Goal: Task Accomplishment & Management: Complete application form

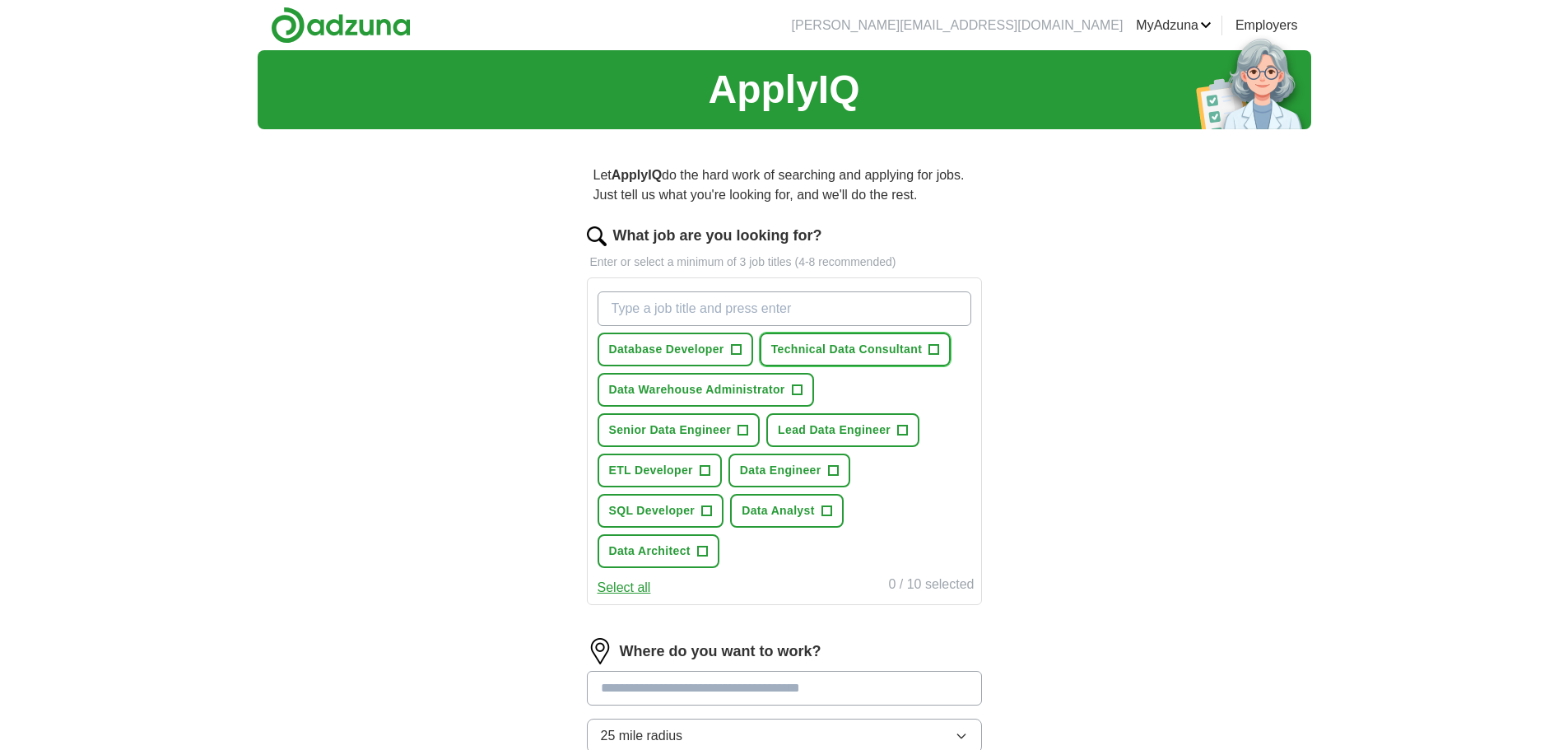
click at [929, 357] on span "+" at bounding box center [934, 349] width 10 height 13
click at [0, 0] on span "×" at bounding box center [0, 0] width 0 height 0
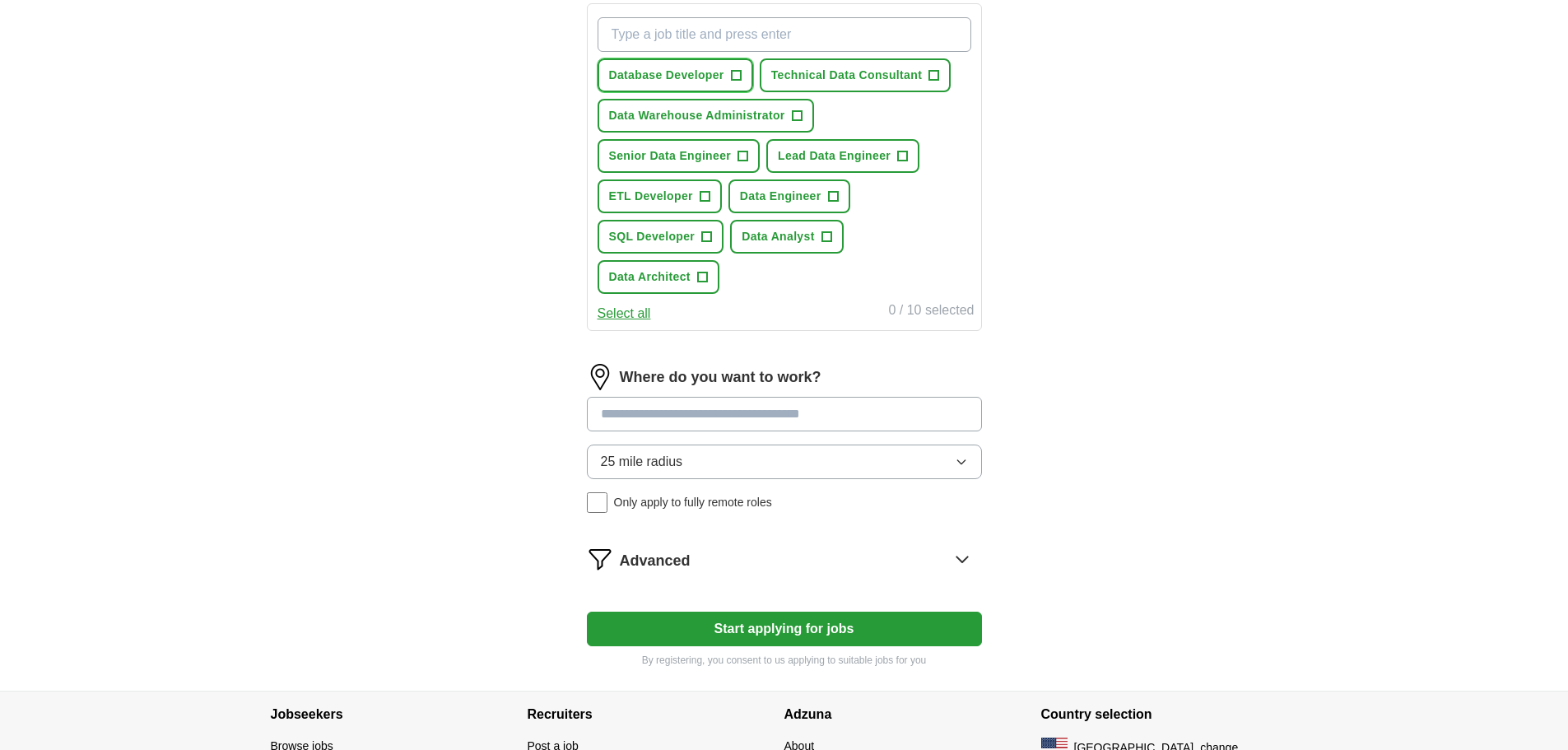
click at [741, 83] on span "+" at bounding box center [736, 75] width 10 height 13
click at [802, 123] on span "+" at bounding box center [797, 115] width 10 height 13
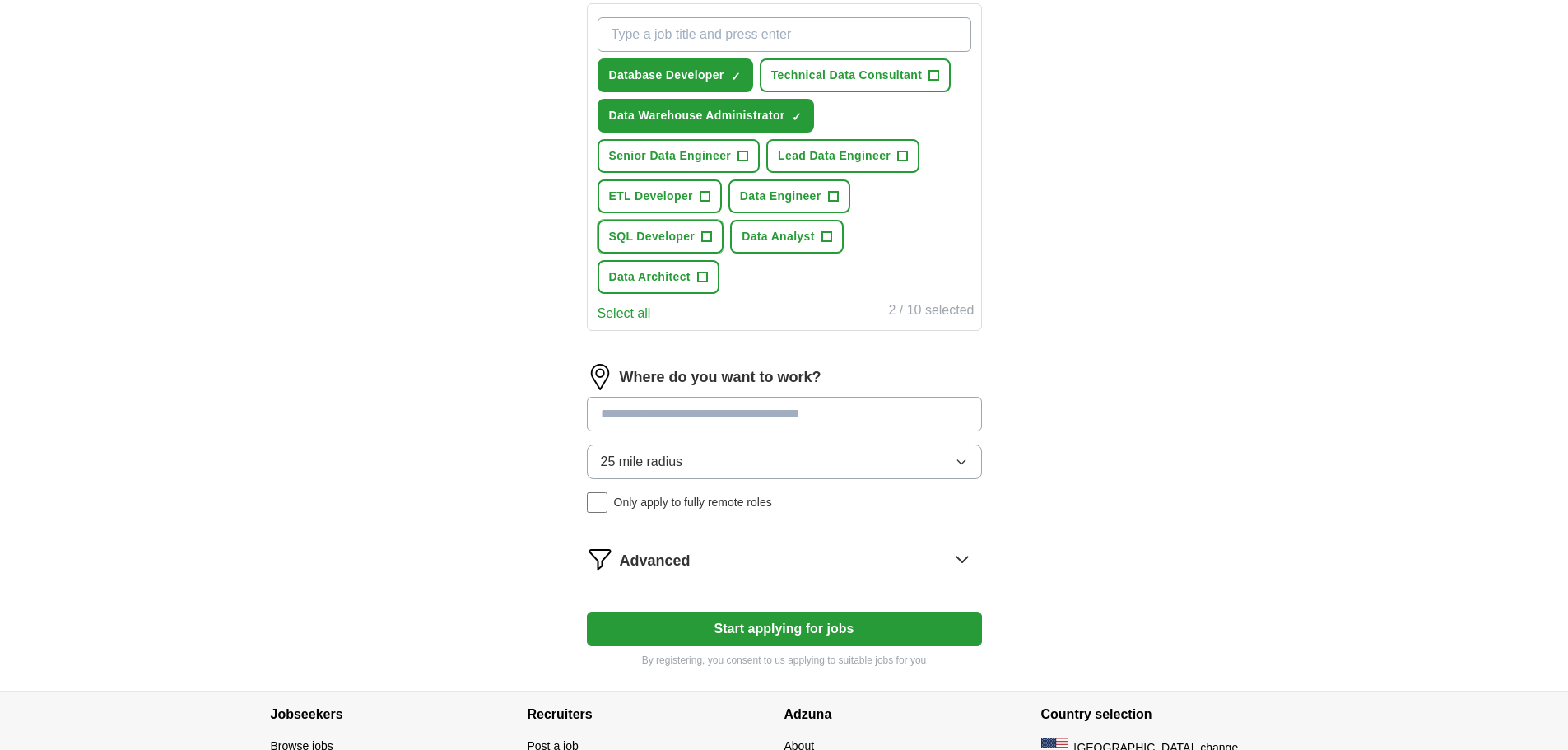
click at [712, 244] on span "+" at bounding box center [707, 237] width 10 height 13
click at [821, 244] on span "+" at bounding box center [826, 237] width 10 height 13
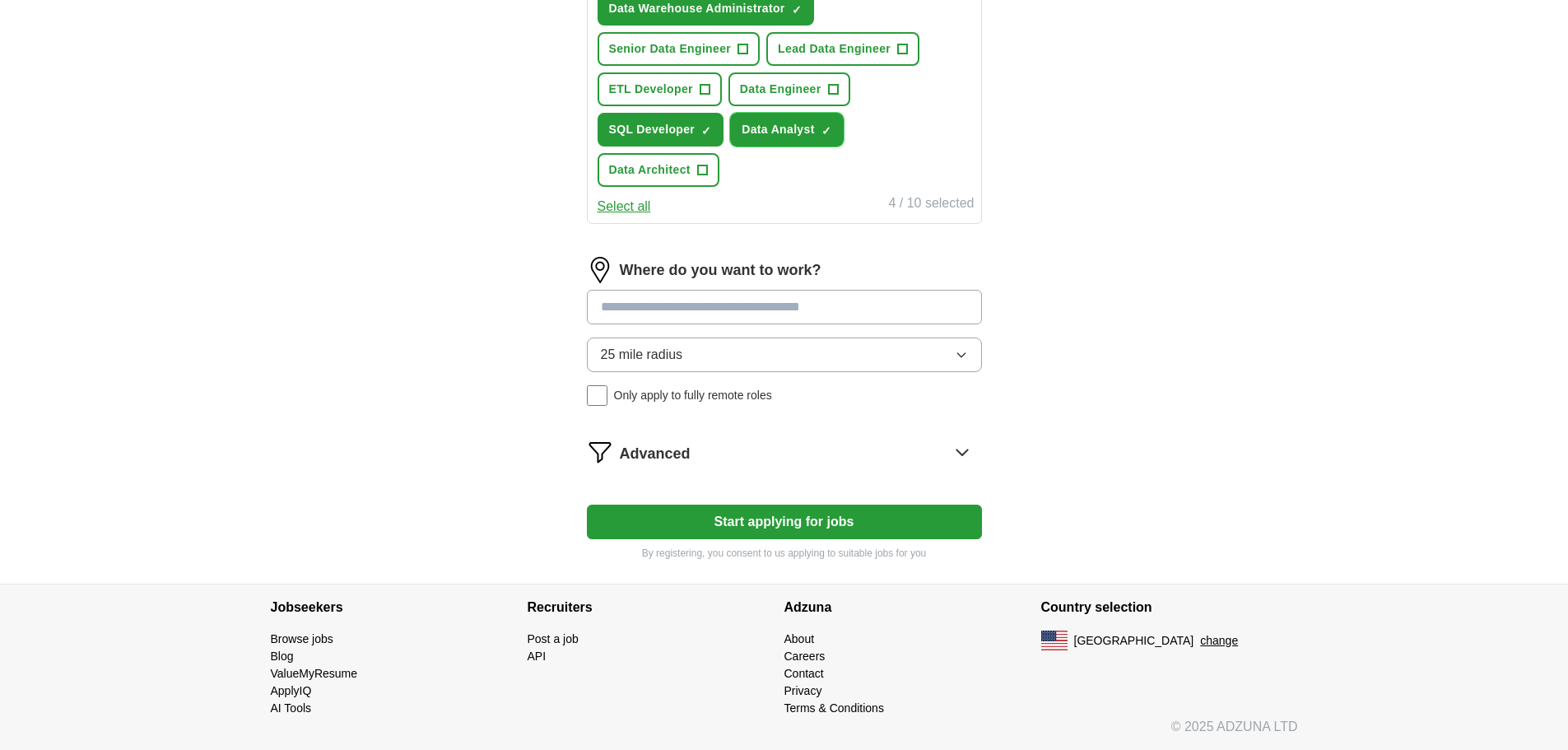
scroll to position [549, 0]
click at [668, 324] on input at bounding box center [784, 307] width 395 height 34
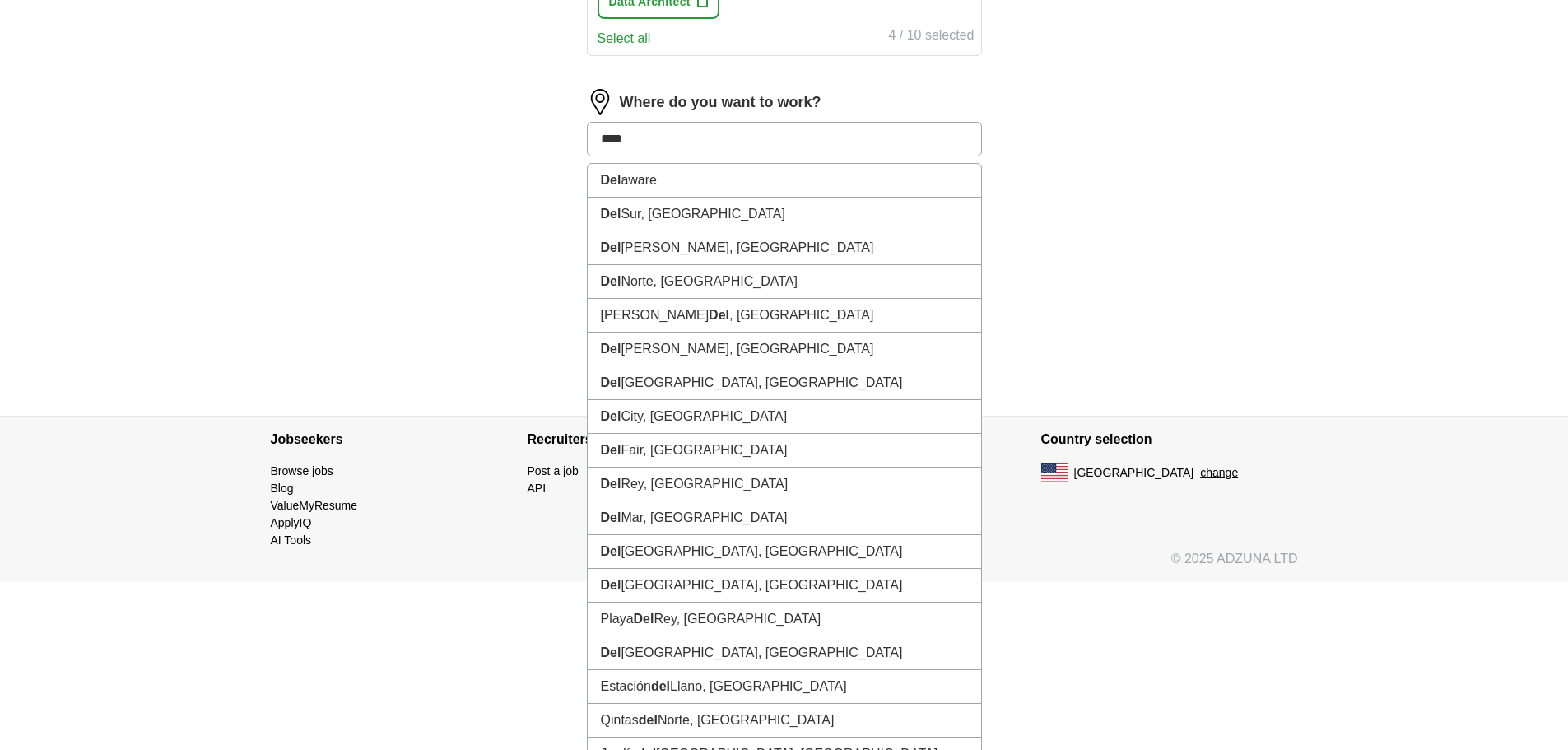
type input "*****"
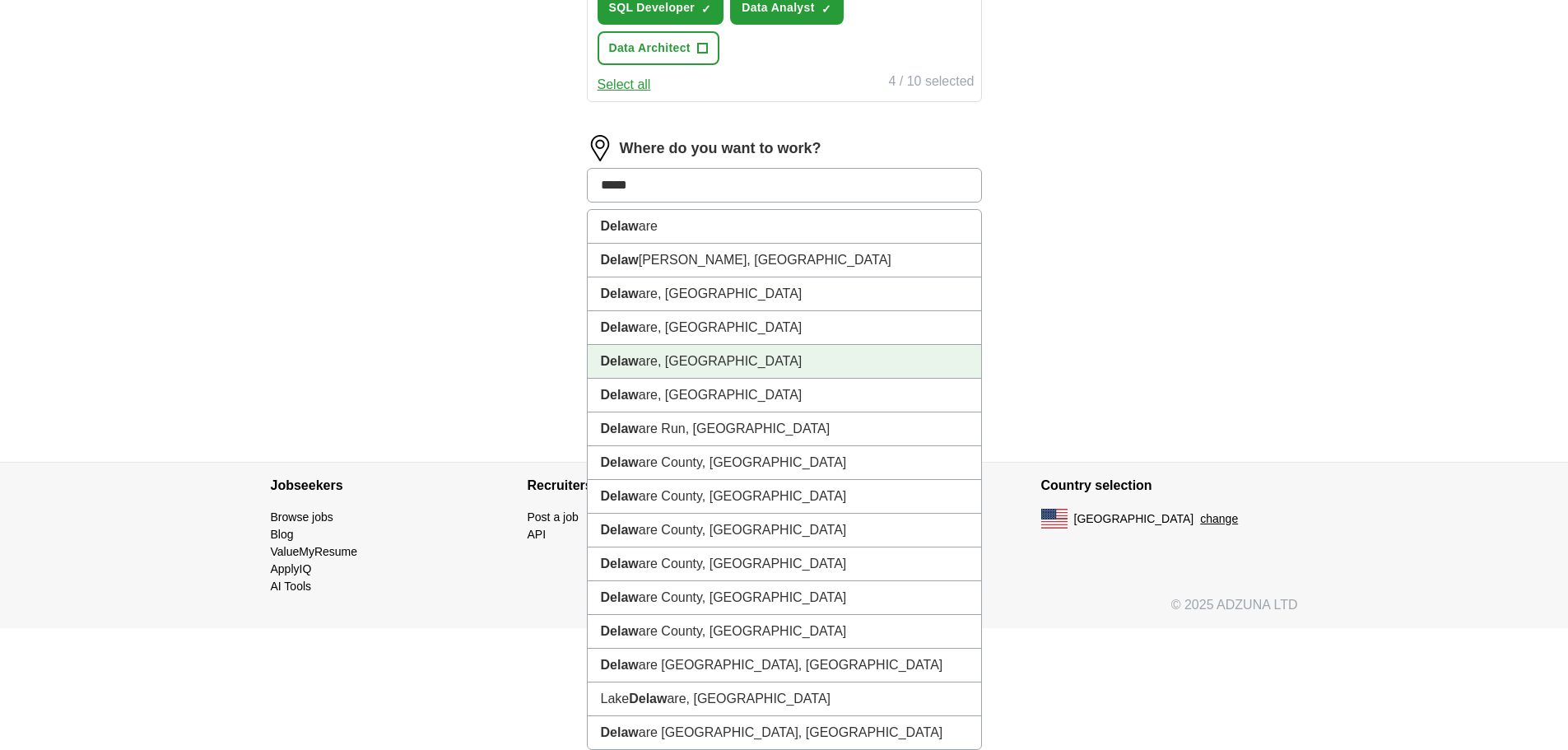
click at [663, 378] on li "Delaw are, [GEOGRAPHIC_DATA]" at bounding box center [784, 362] width 394 height 33
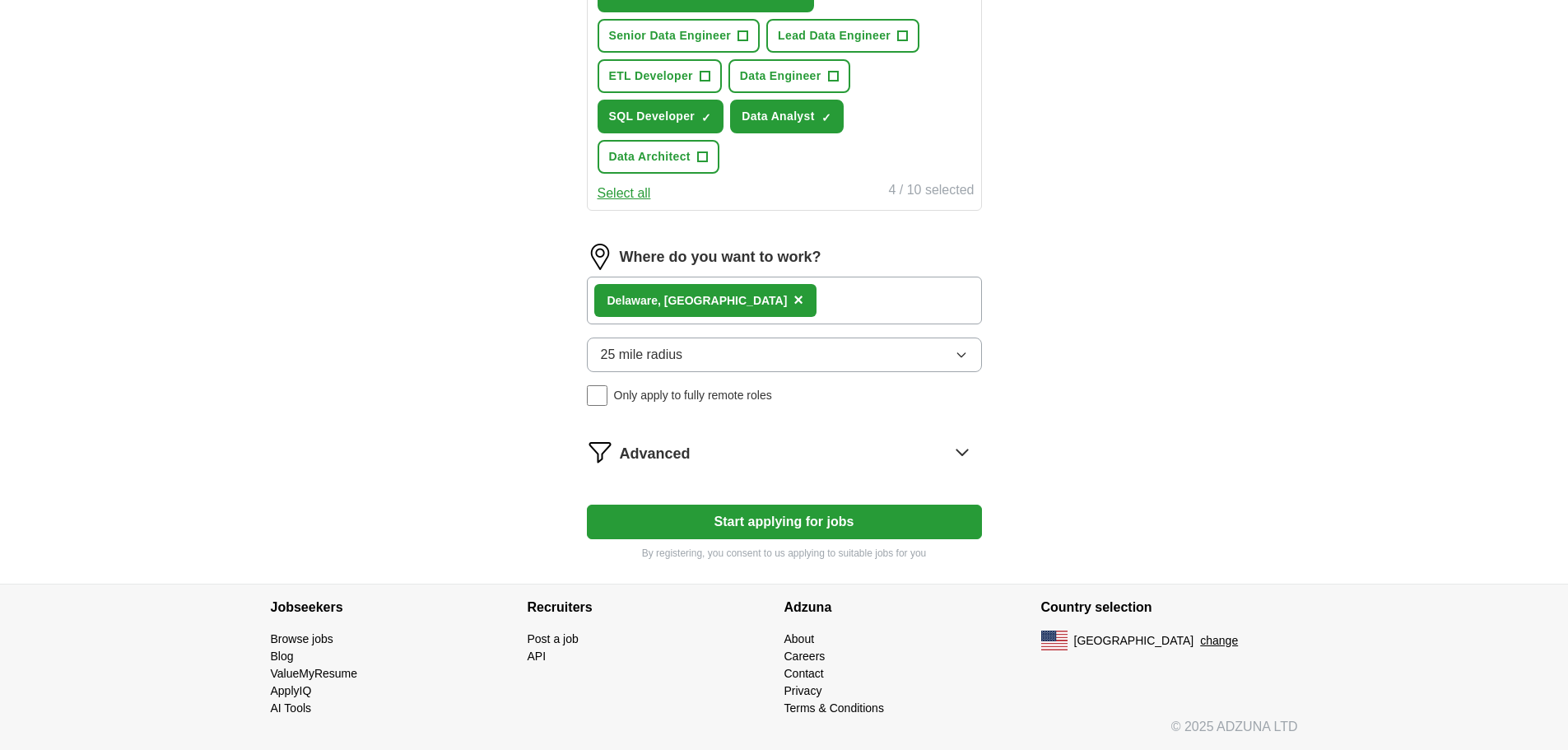
click at [613, 365] on span "25 mile radius" at bounding box center [643, 355] width 83 height 20
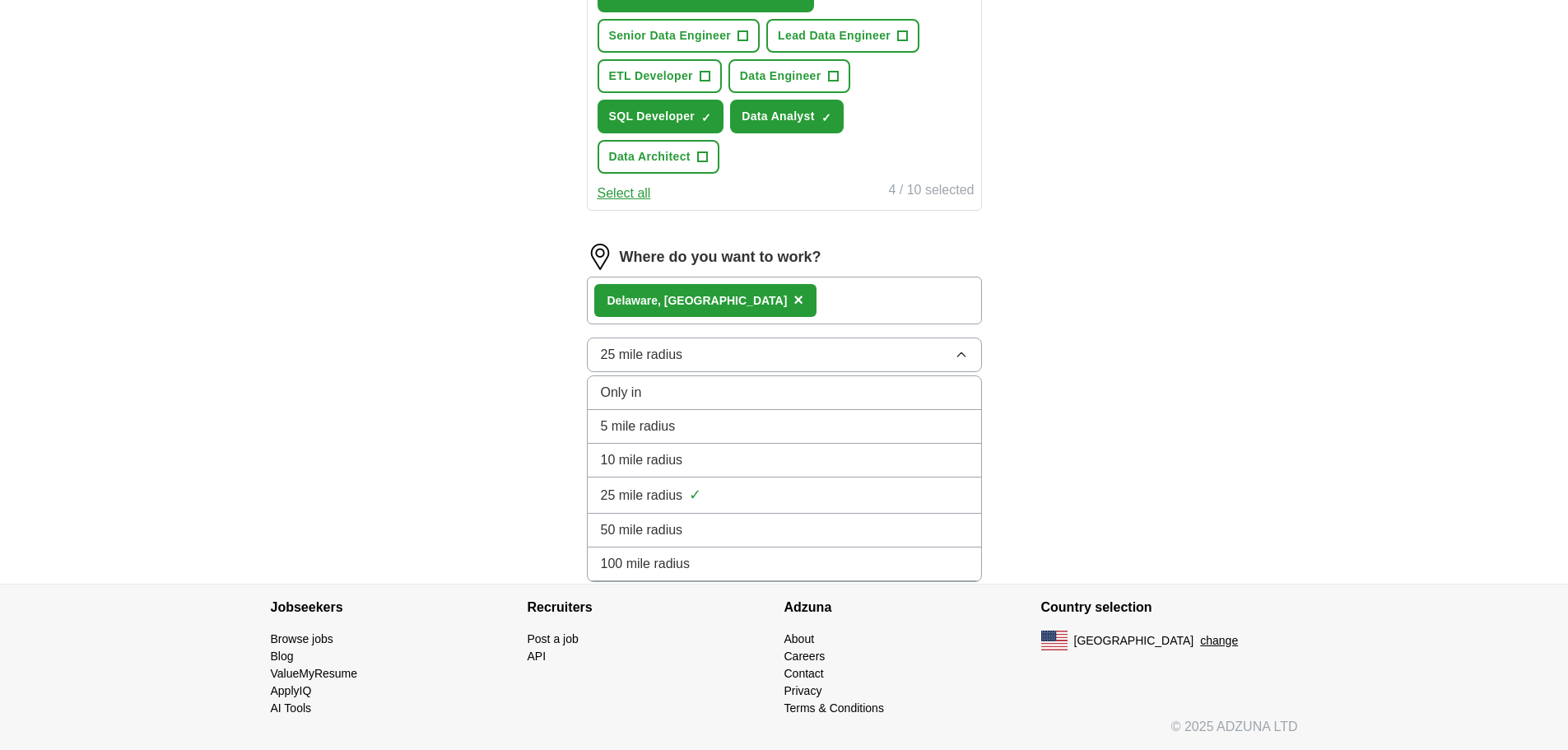
click at [662, 505] on span "25 mile radius" at bounding box center [643, 495] width 83 height 20
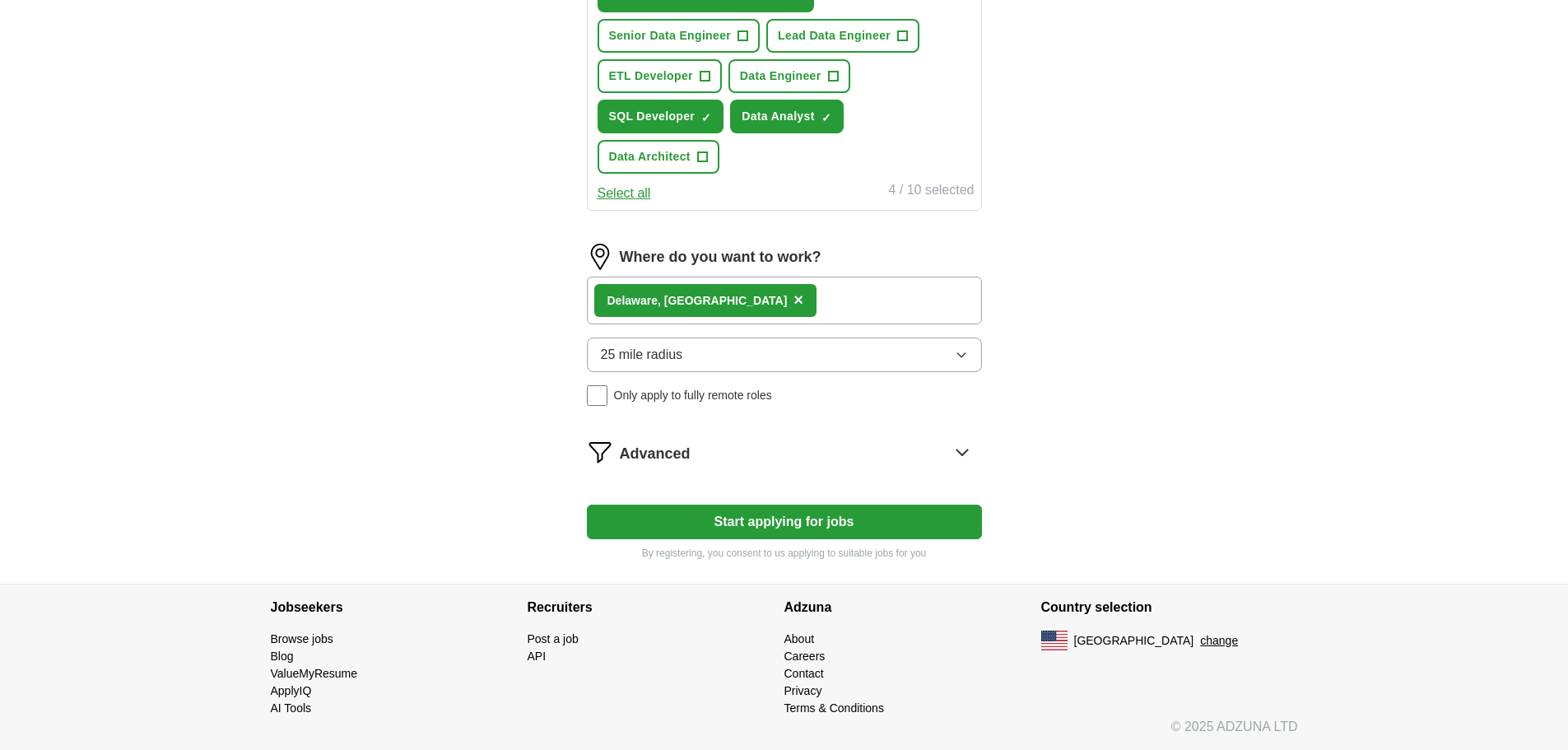
scroll to position [686, 0]
click at [949, 439] on icon at bounding box center [962, 452] width 27 height 27
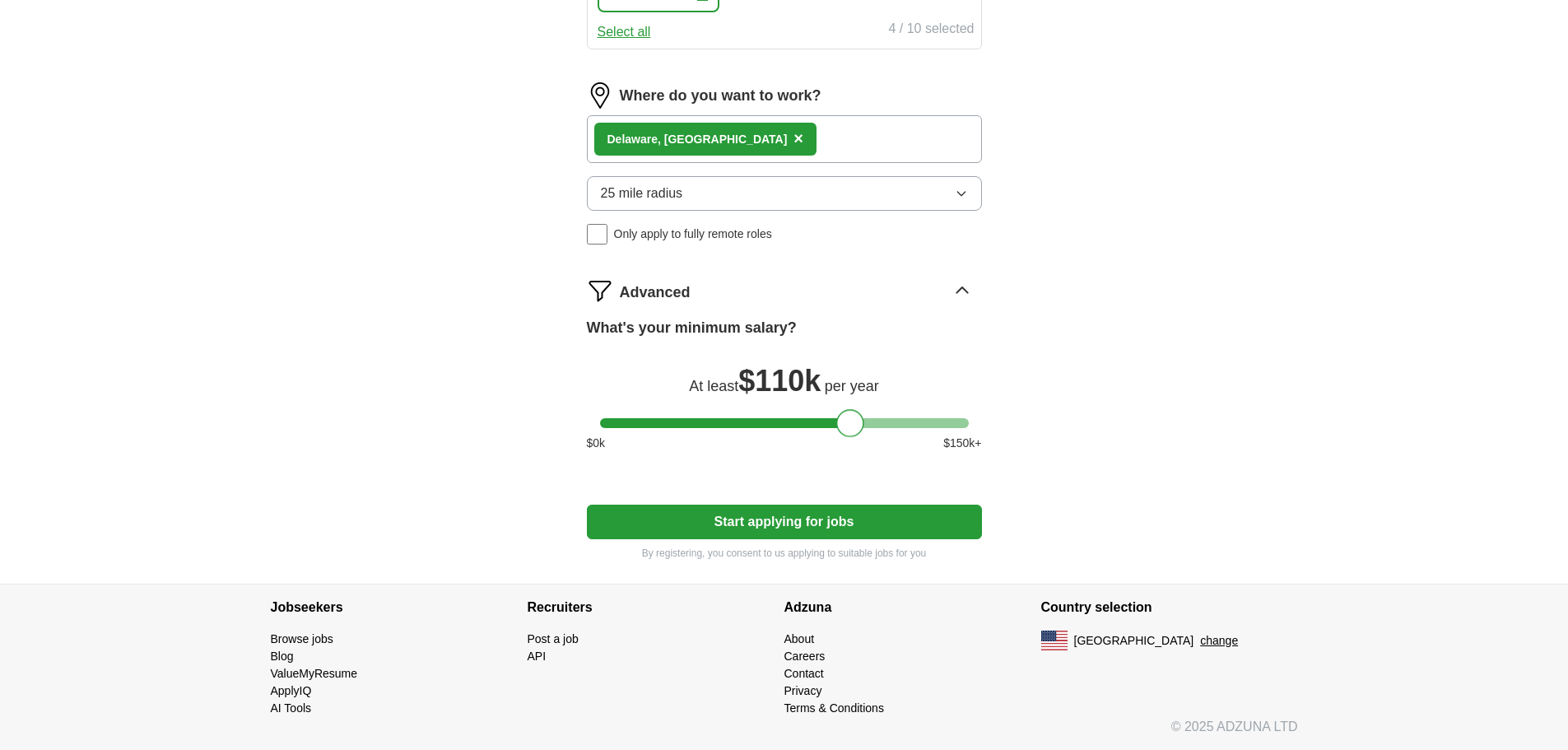
drag, startPoint x: 606, startPoint y: 602, endPoint x: 844, endPoint y: 592, distance: 238.2
click at [844, 437] on div at bounding box center [850, 423] width 28 height 28
click at [694, 505] on button "Start applying for jobs" at bounding box center [784, 522] width 395 height 34
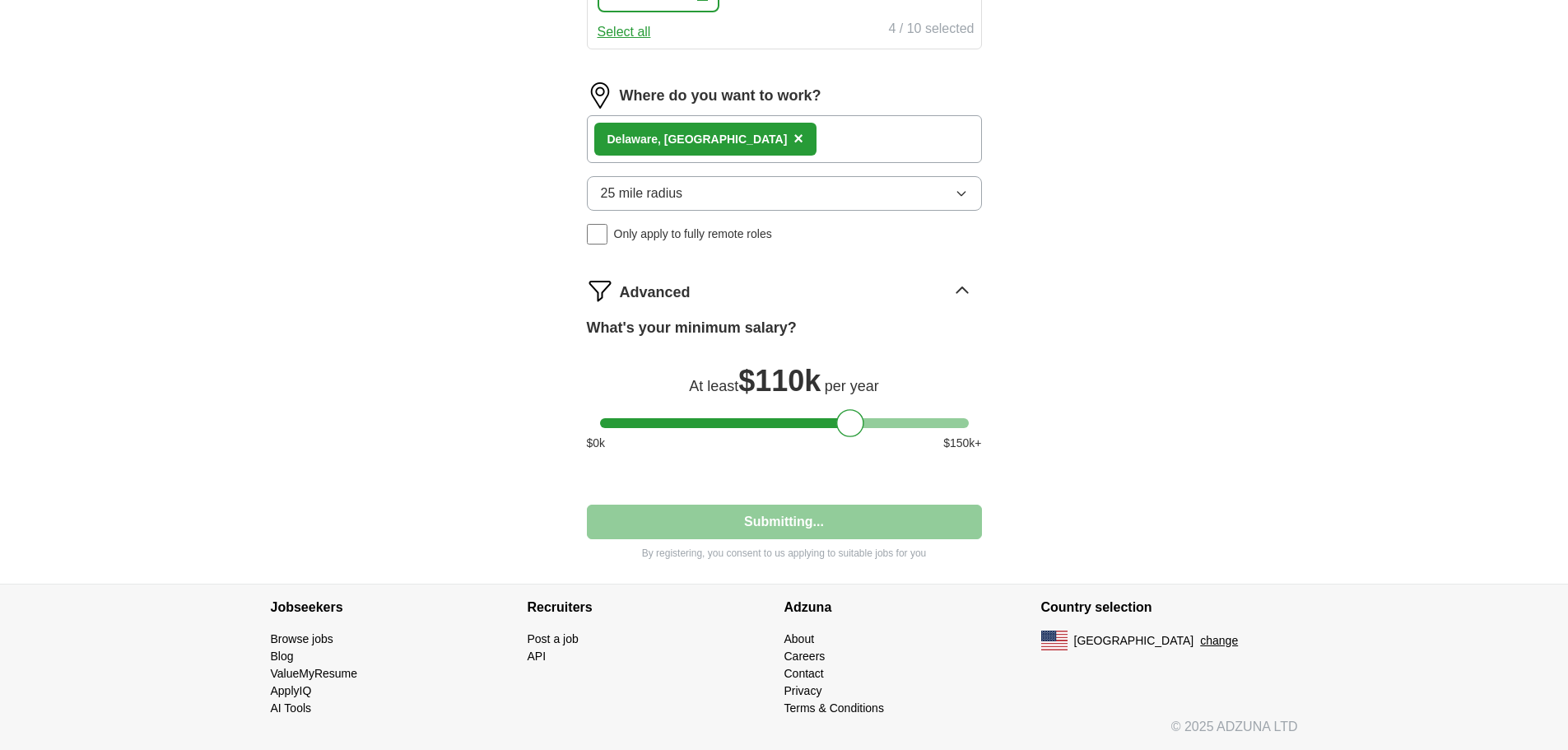
select select "**"
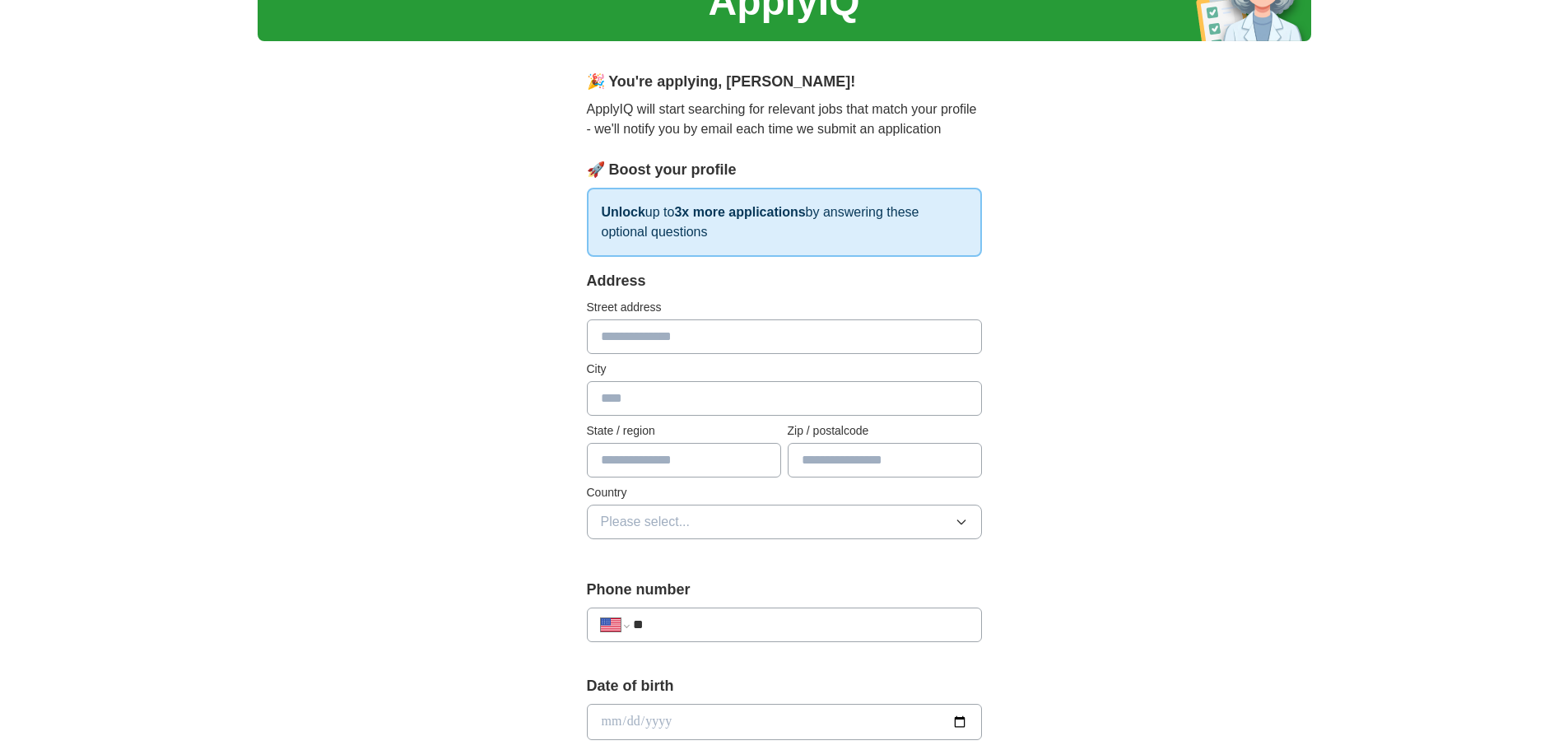
scroll to position [138, 0]
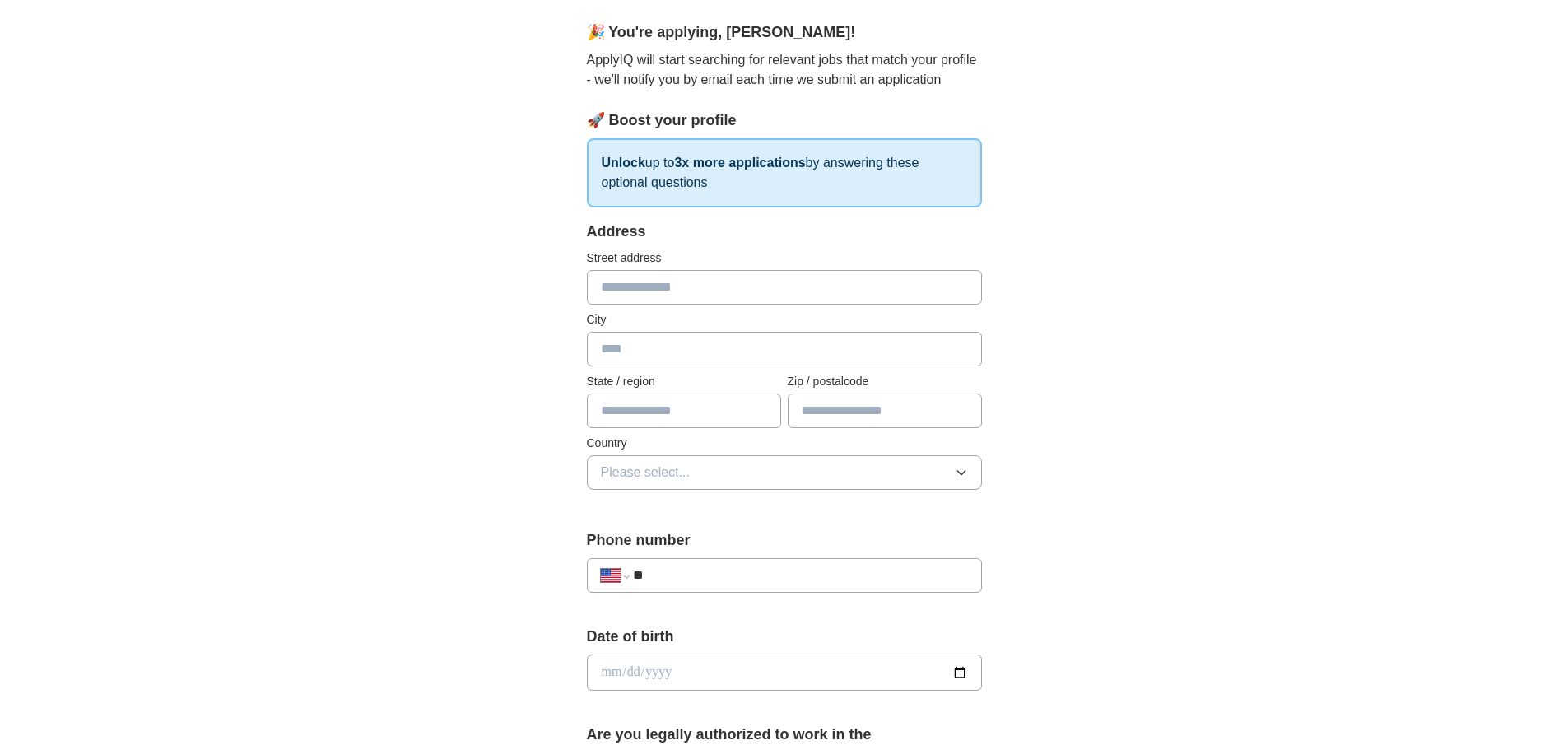
click at [628, 305] on input "text" at bounding box center [784, 287] width 395 height 34
type input "**********"
type input "*********"
type input "**"
type input "*****"
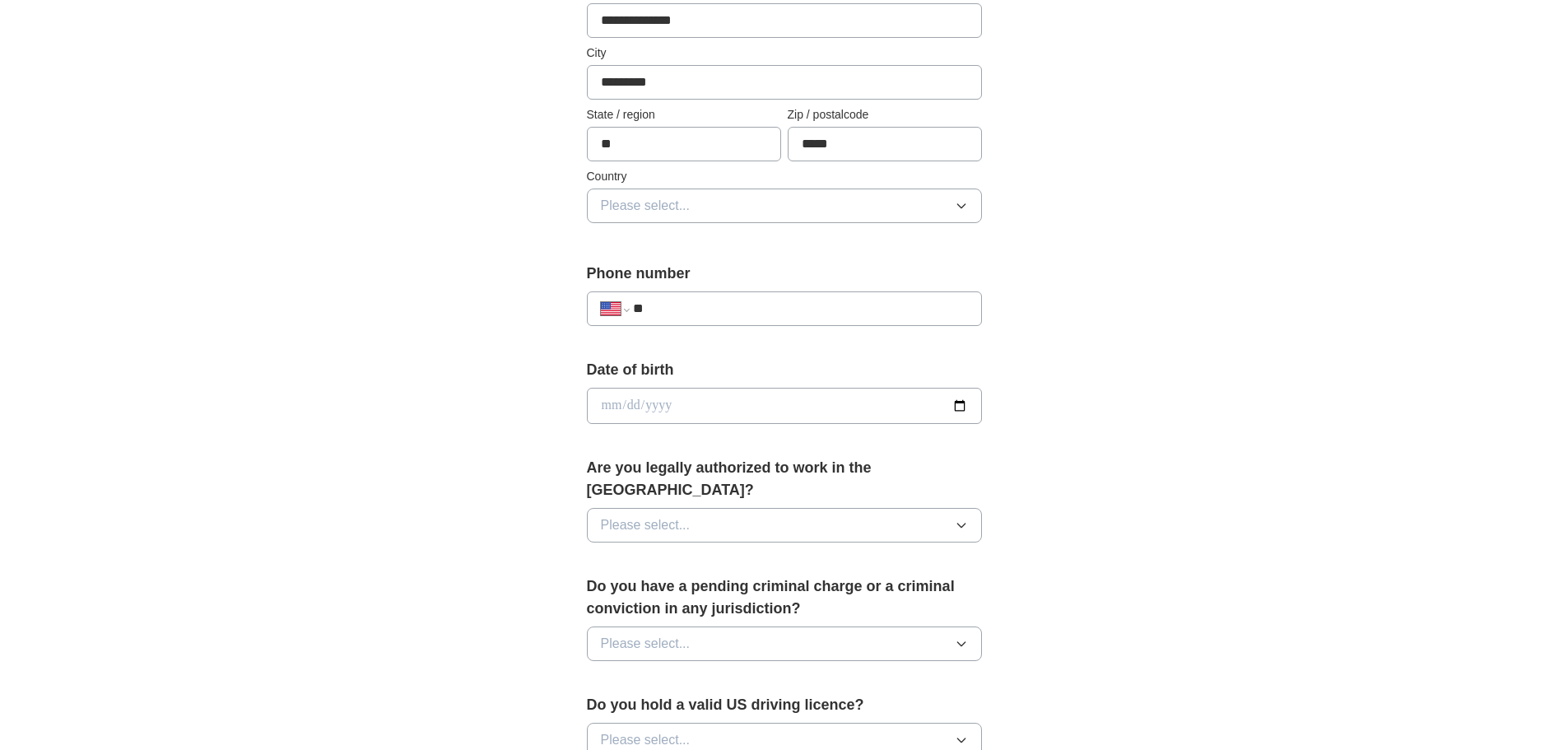
scroll to position [412, 0]
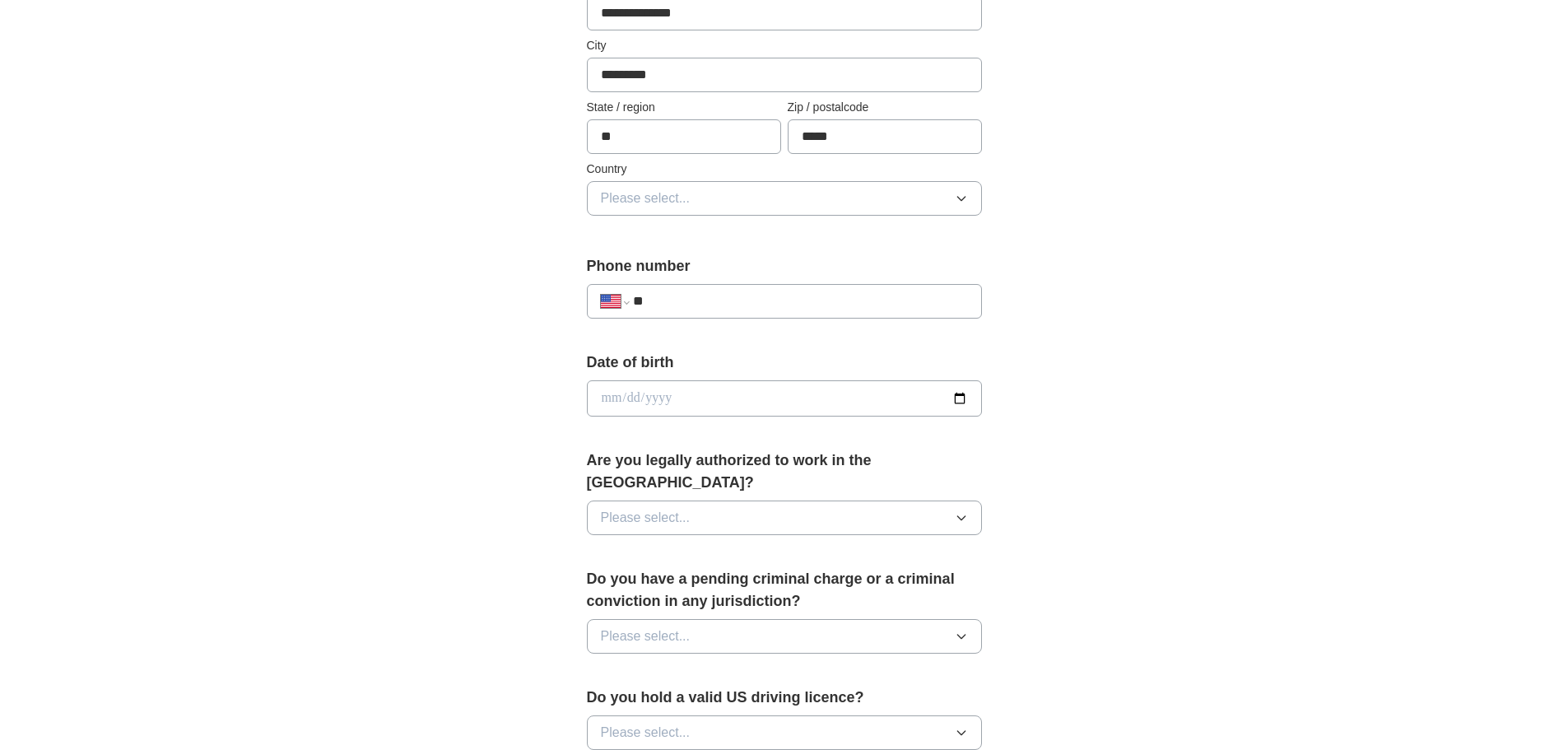
click at [655, 208] on span "Please select..." at bounding box center [645, 199] width 89 height 20
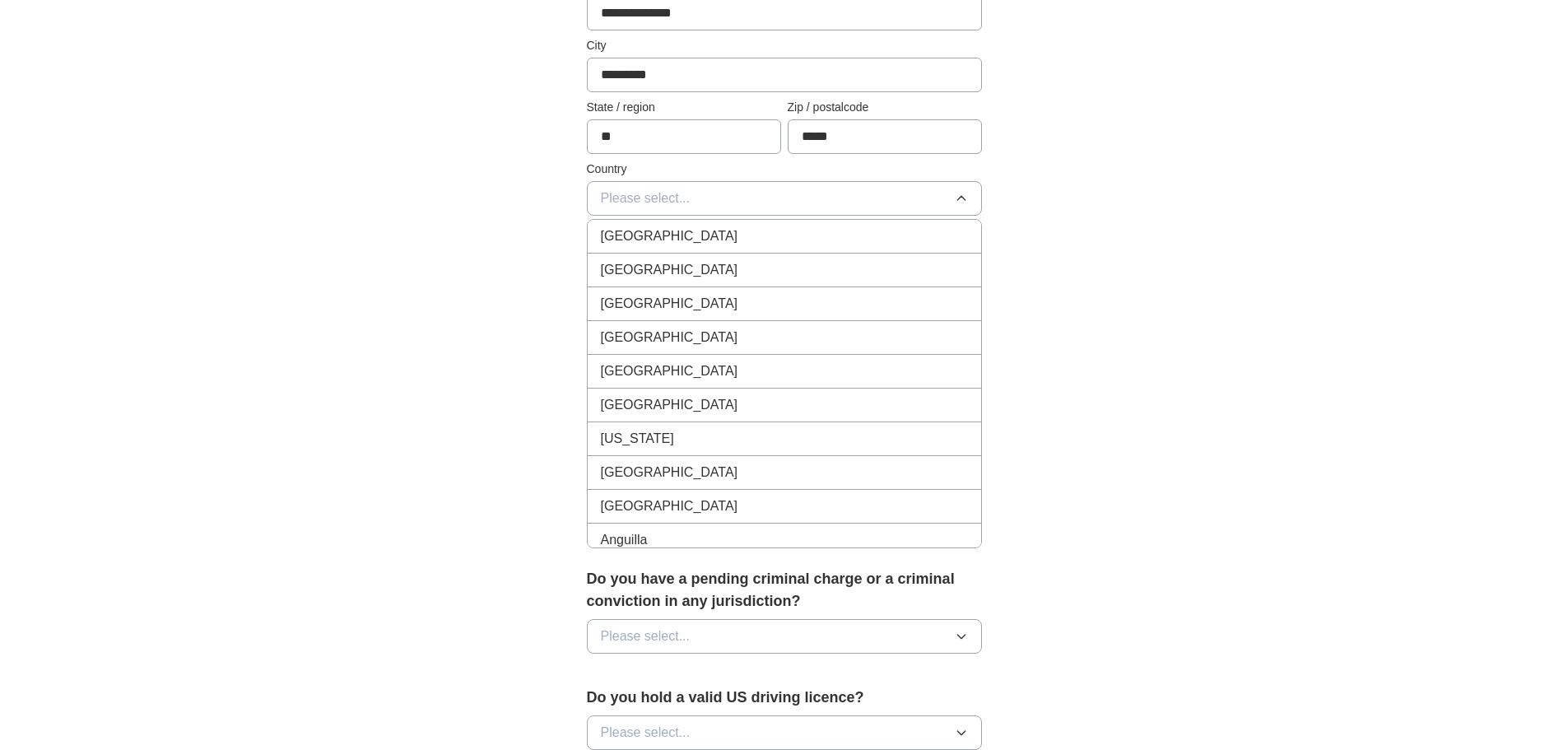
click at [673, 280] on span "[GEOGRAPHIC_DATA]" at bounding box center [670, 270] width 138 height 20
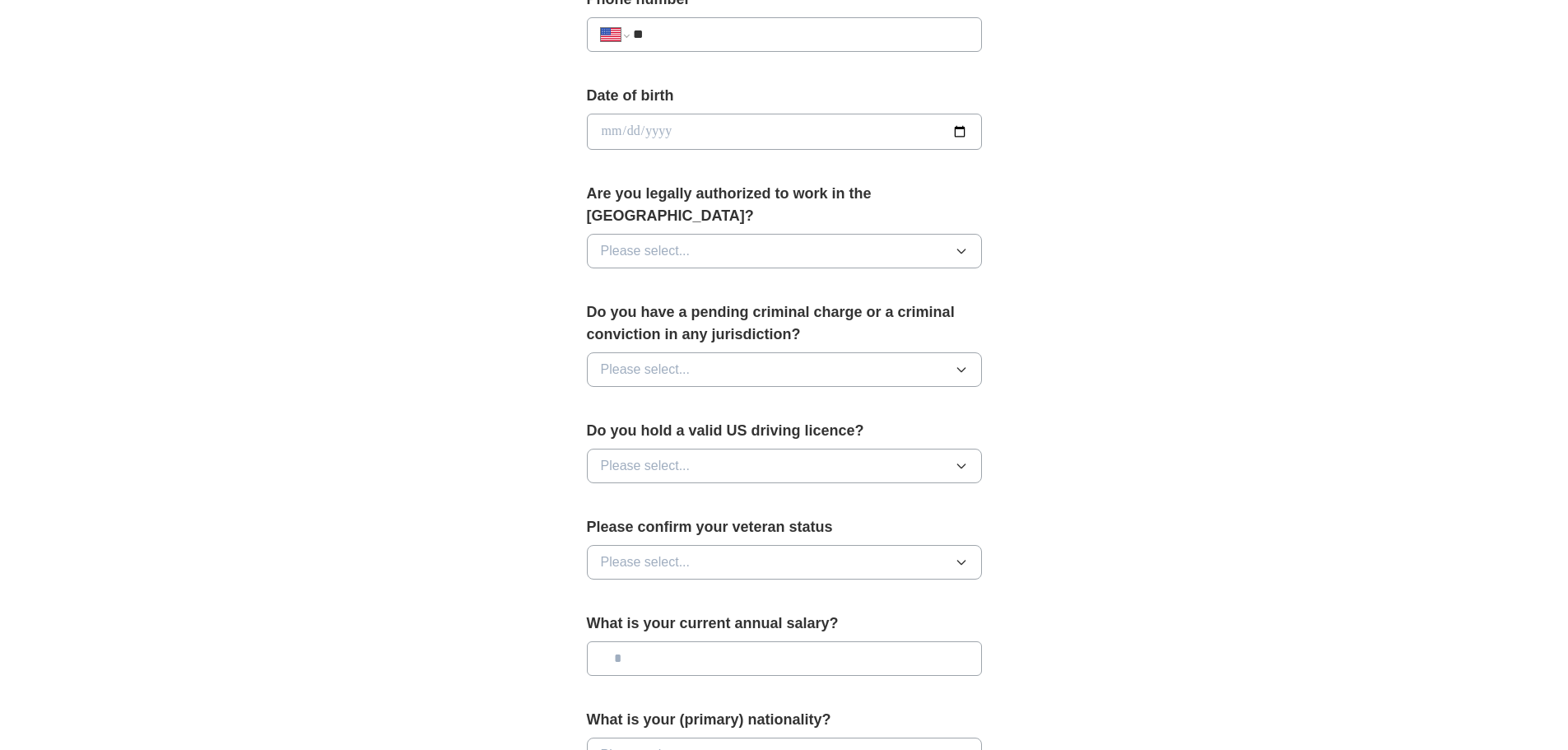
scroll to position [686, 0]
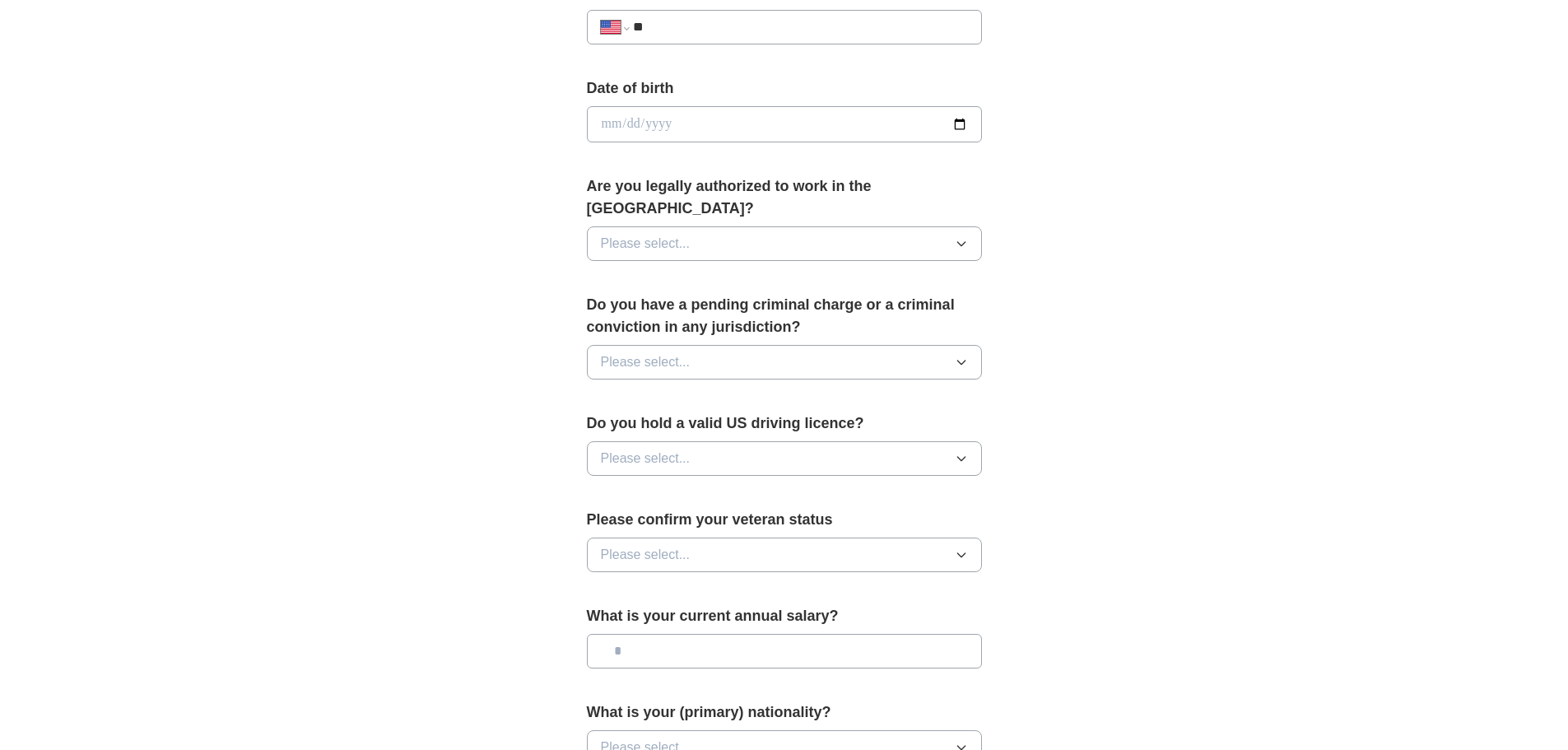
click at [622, 143] on input "date" at bounding box center [784, 124] width 395 height 36
click at [958, 143] on input "date" at bounding box center [784, 124] width 395 height 36
click at [607, 143] on input "date" at bounding box center [784, 124] width 395 height 36
type input "**********"
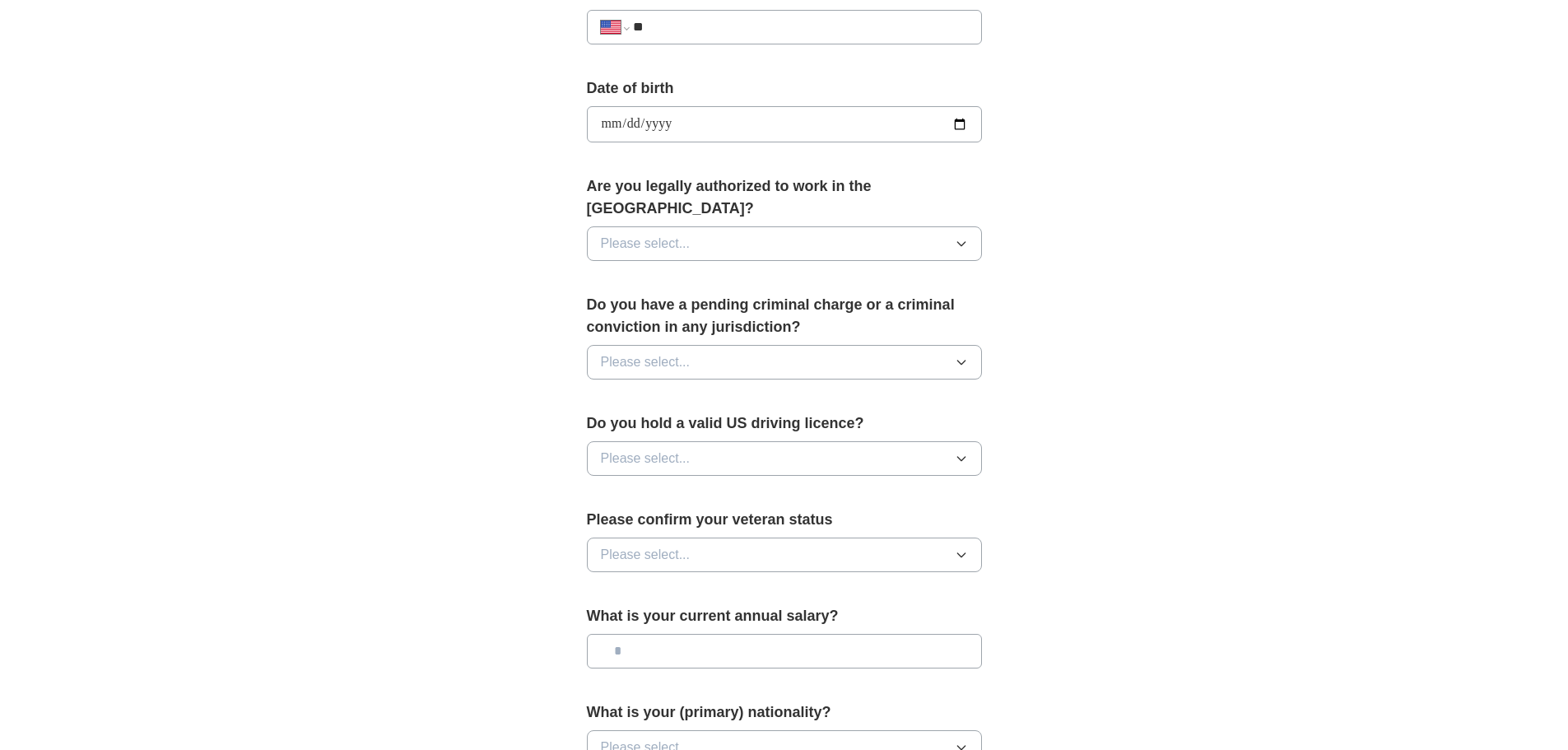
click at [691, 254] on span "Please select..." at bounding box center [645, 244] width 89 height 20
click at [650, 292] on div "Yes" at bounding box center [785, 281] width 367 height 20
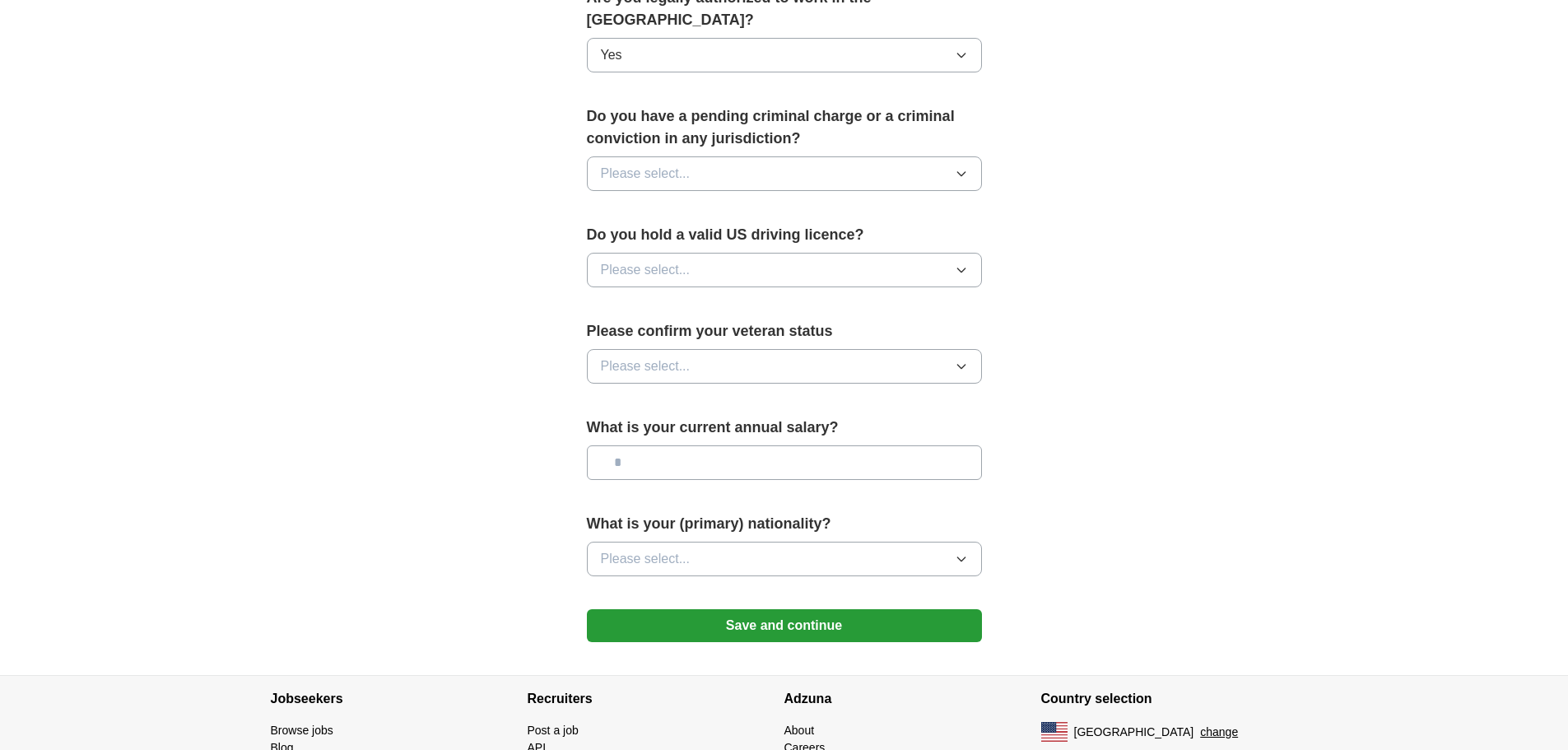
scroll to position [961, 0]
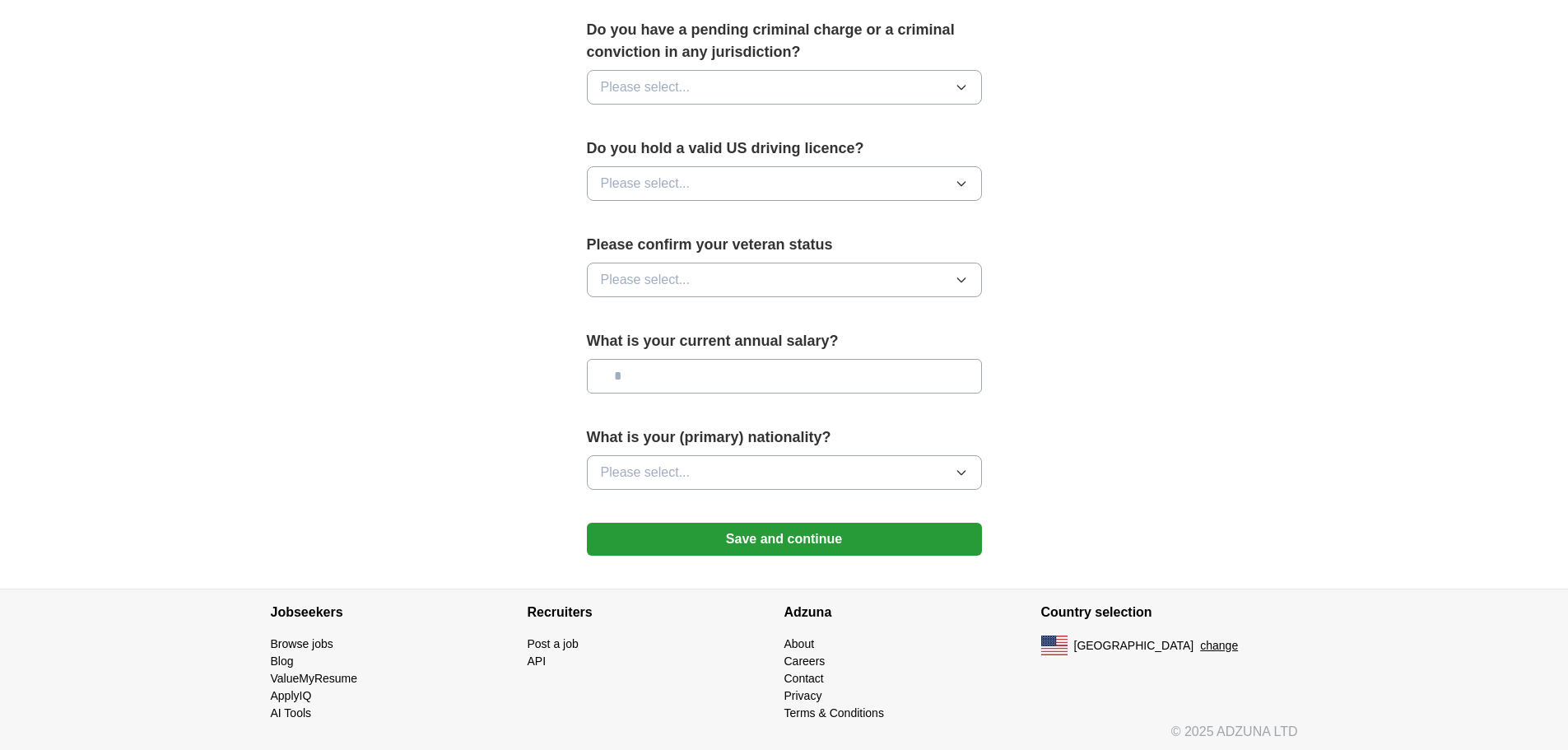
click at [646, 104] on button "Please select..." at bounding box center [784, 87] width 395 height 34
click at [647, 169] on div "No" at bounding box center [785, 159] width 367 height 20
click at [638, 194] on span "Please select..." at bounding box center [645, 184] width 89 height 20
click at [636, 231] on div "Yes" at bounding box center [785, 221] width 367 height 20
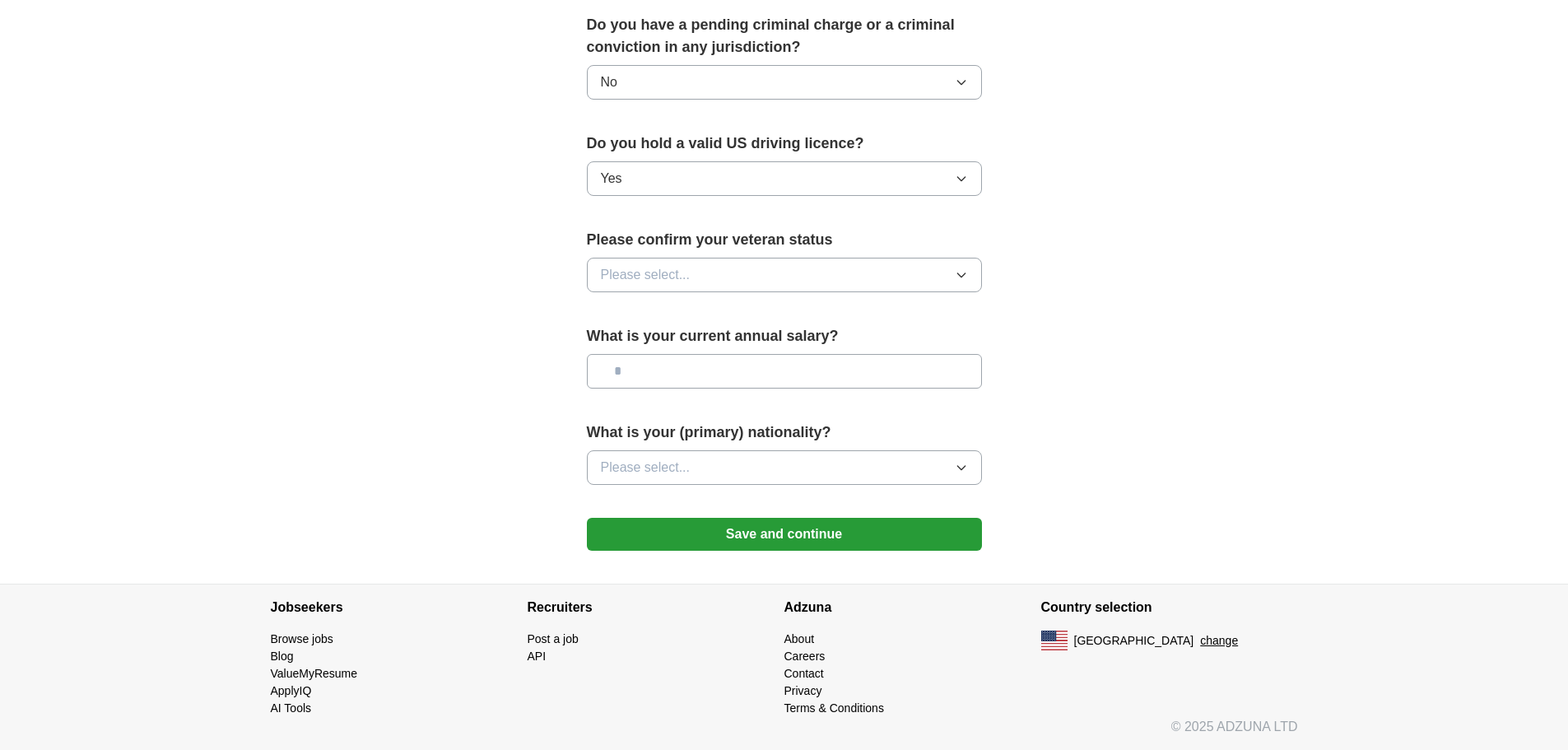
click at [625, 285] on span "Please select..." at bounding box center [645, 275] width 89 height 20
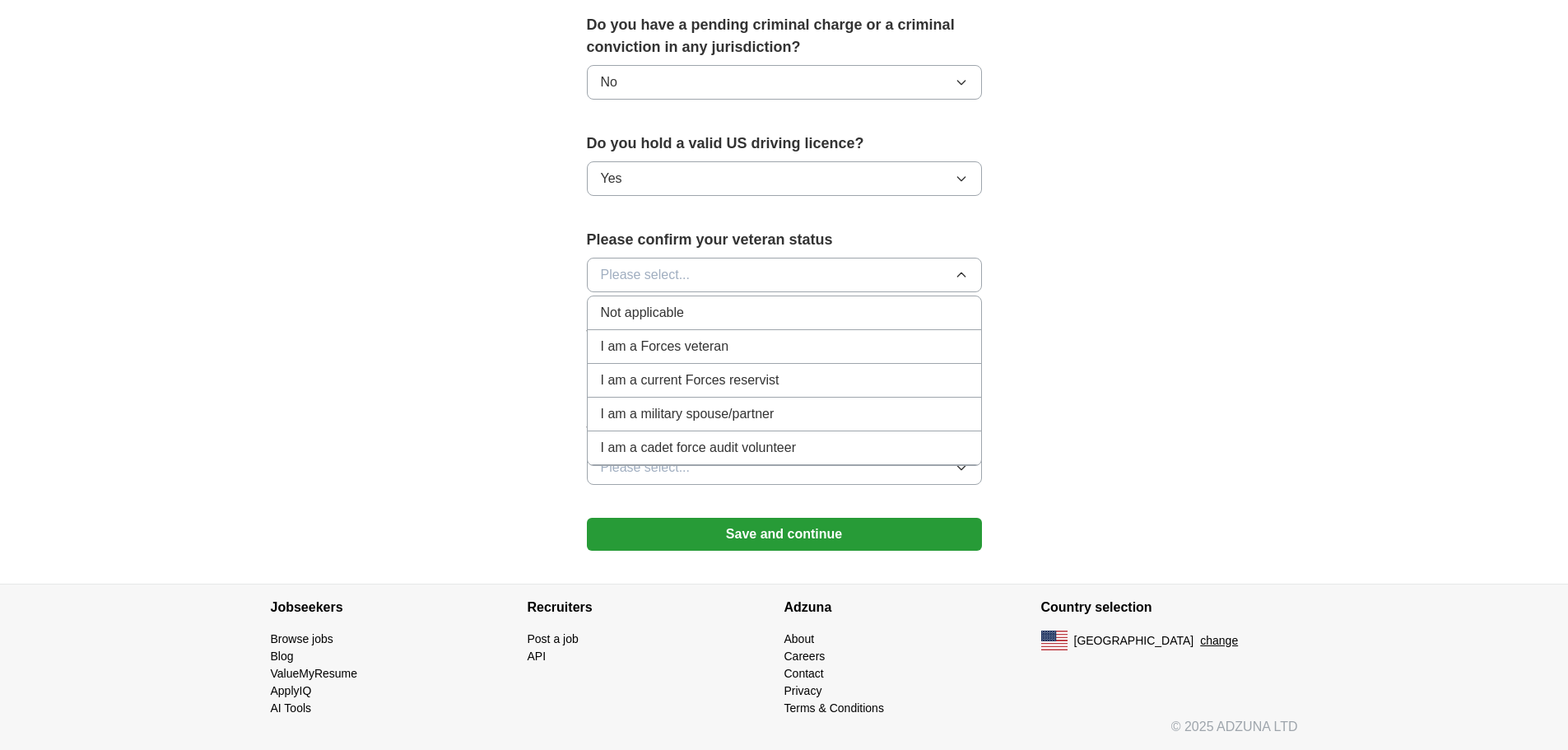
scroll to position [1236, 0]
click at [684, 322] on span "Not applicable" at bounding box center [643, 313] width 84 height 20
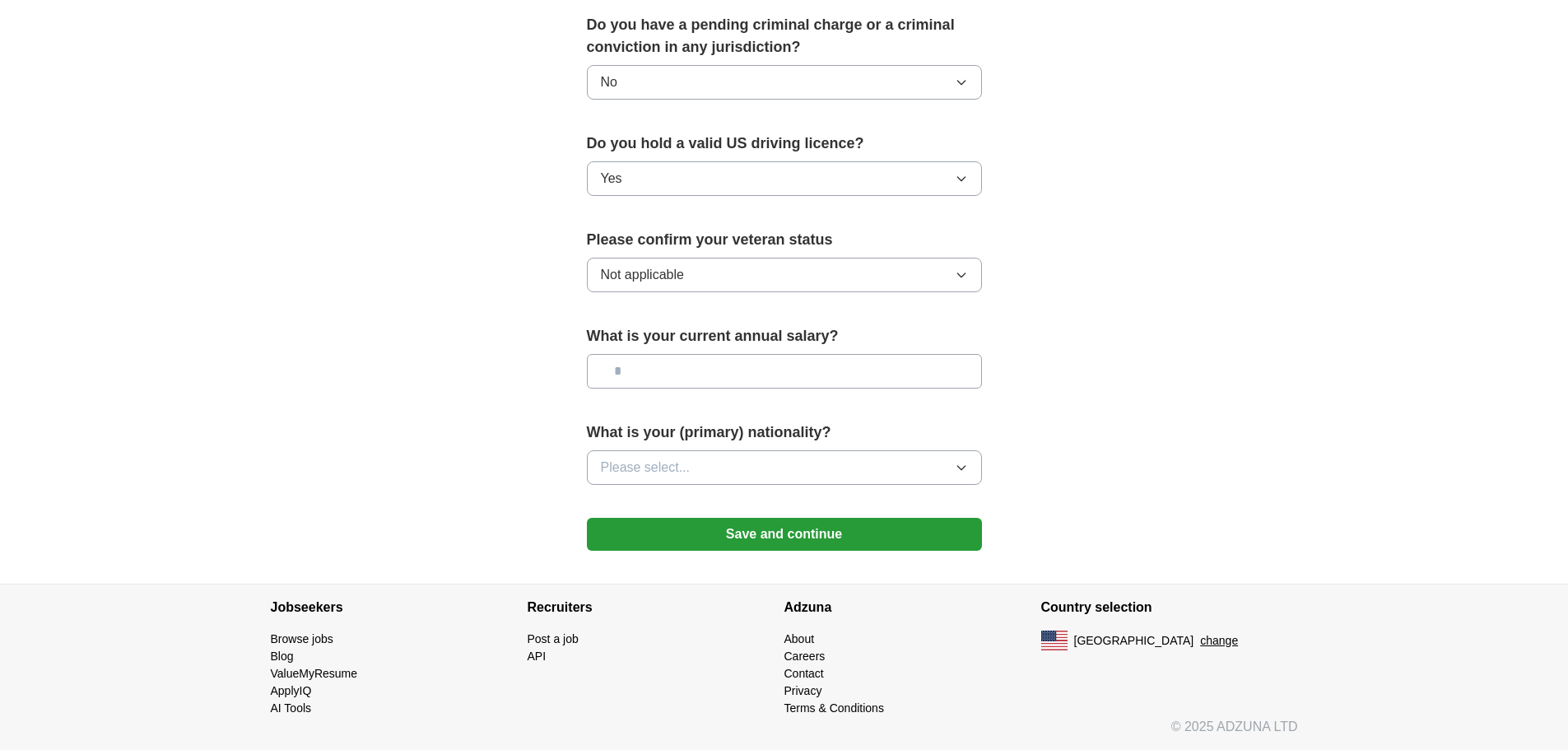
click at [698, 388] on input "text" at bounding box center [784, 371] width 395 height 34
click at [738, 486] on button "Please select..." at bounding box center [784, 467] width 395 height 34
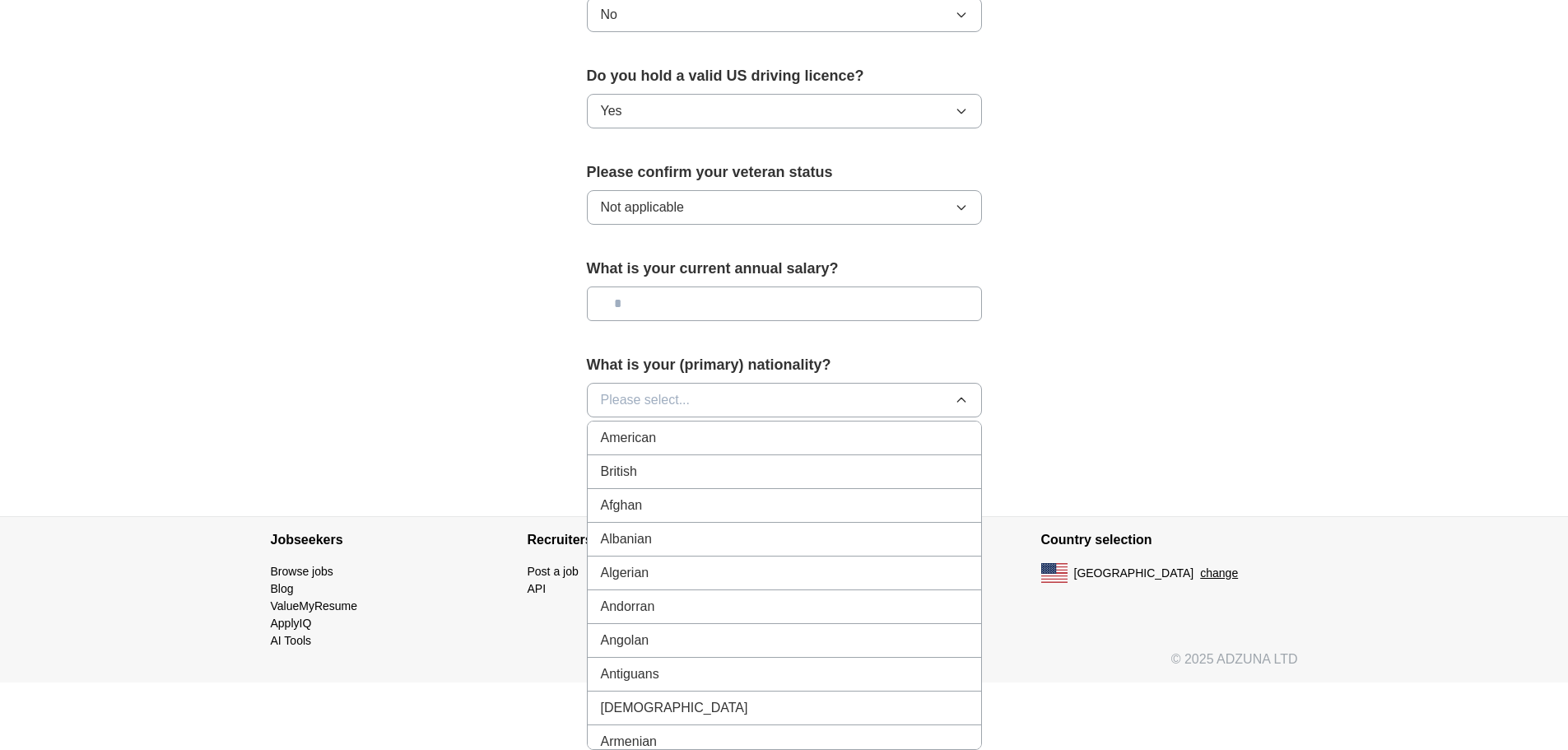
click at [720, 448] on div "American" at bounding box center [785, 438] width 367 height 20
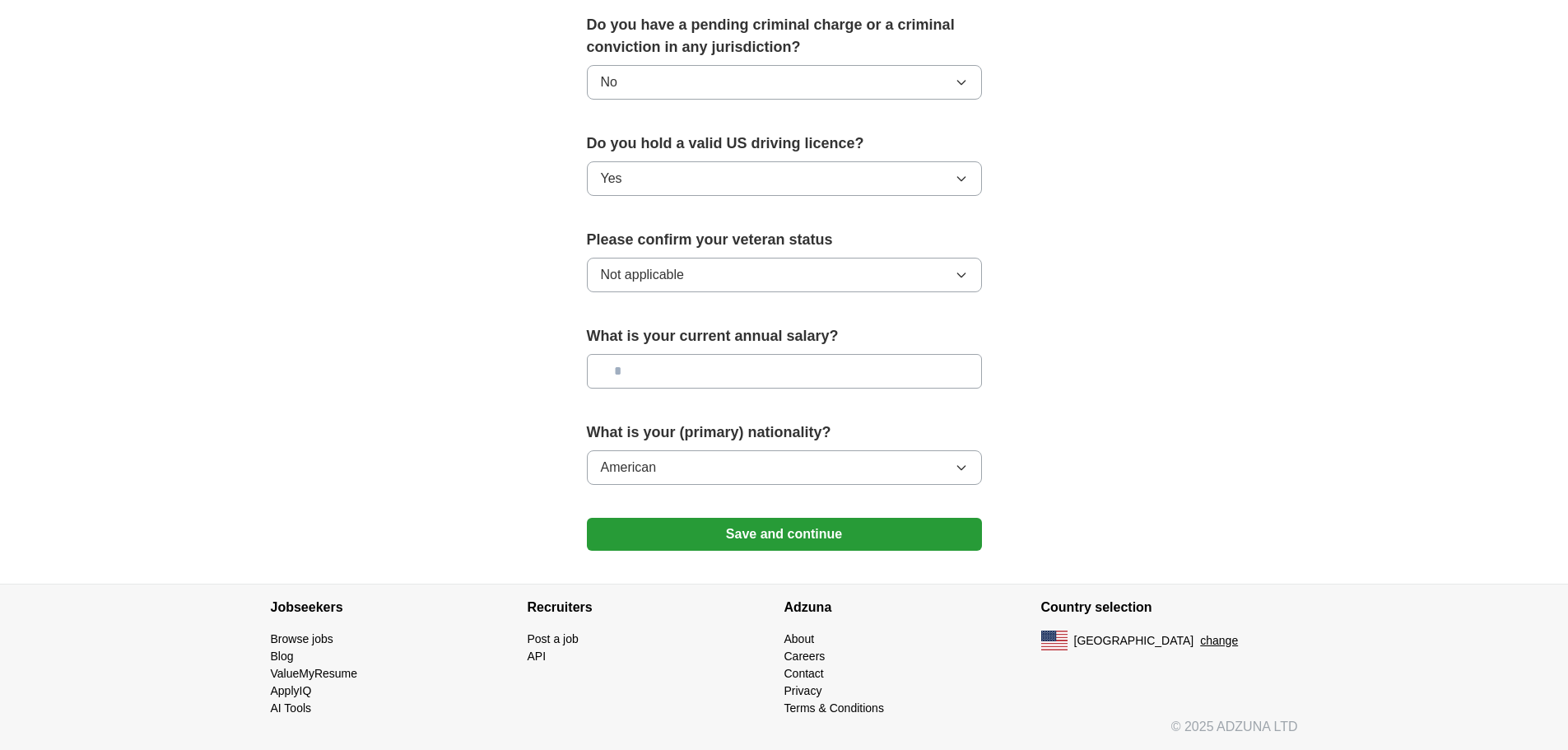
scroll to position [1373, 0]
click at [754, 518] on button "Save and continue" at bounding box center [784, 535] width 395 height 33
